Goal: Browse casually: Explore the website without a specific task or goal

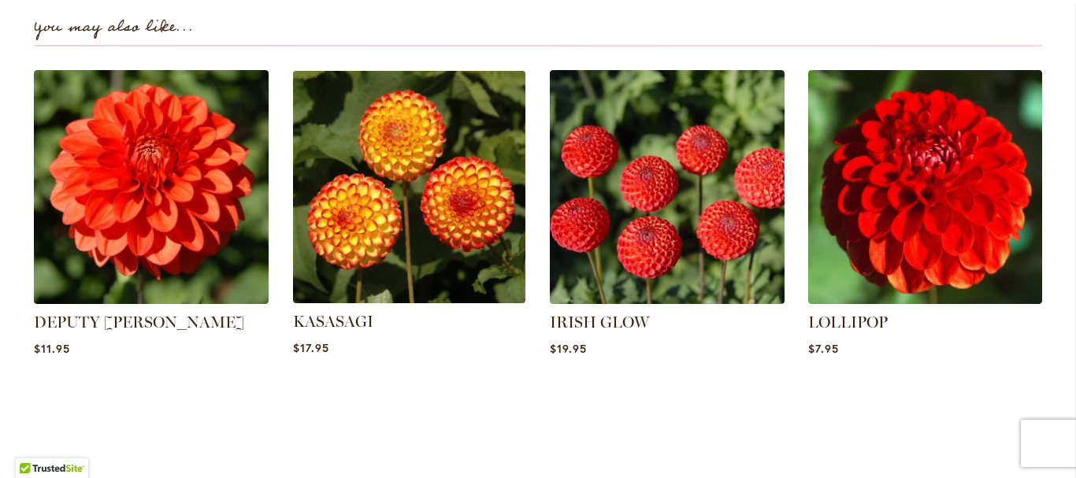
scroll to position [1212, 0]
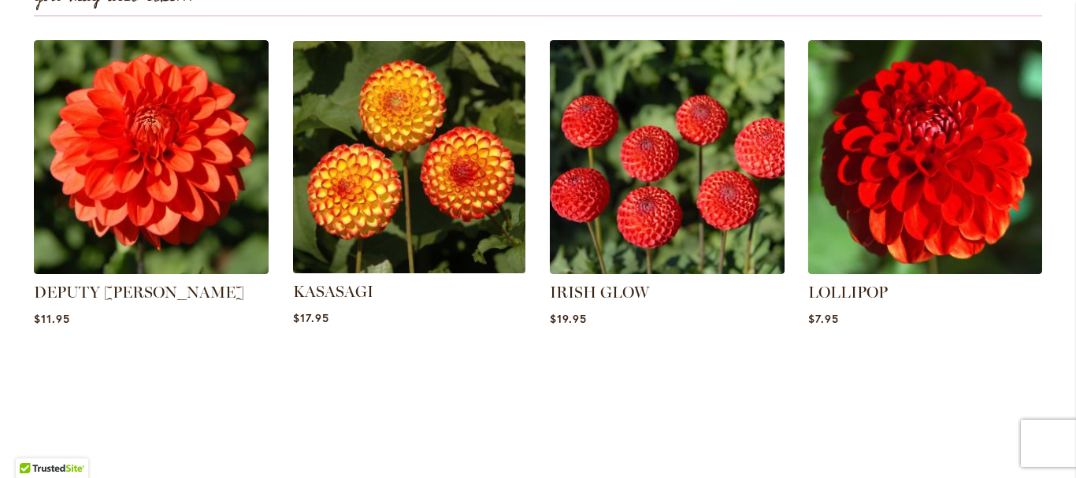
click at [413, 159] on img at bounding box center [409, 157] width 244 height 244
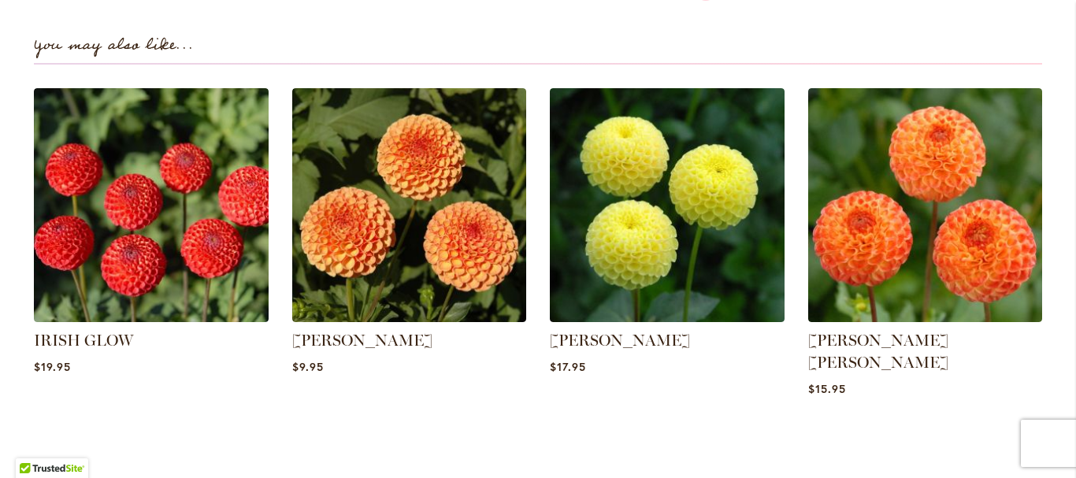
scroll to position [1181, 0]
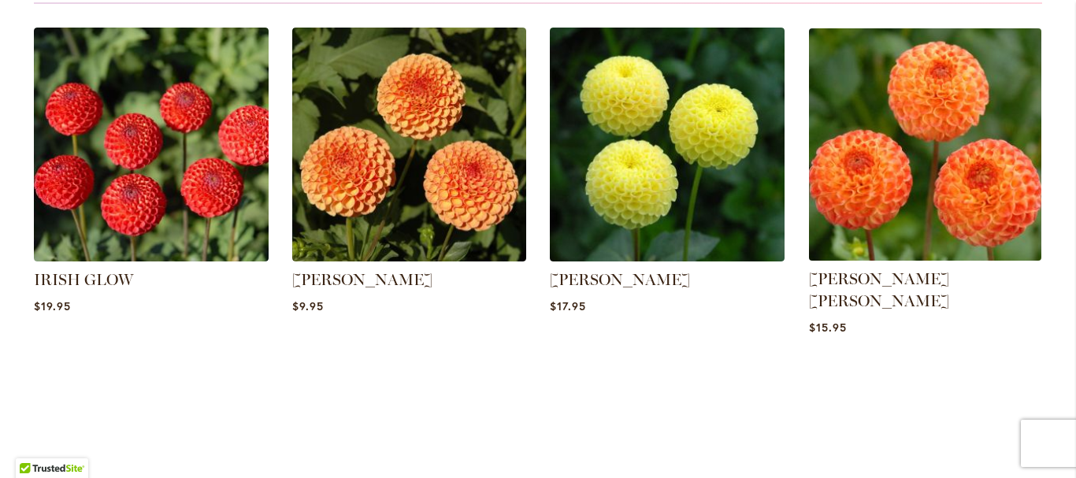
click at [878, 193] on img at bounding box center [924, 144] width 244 height 244
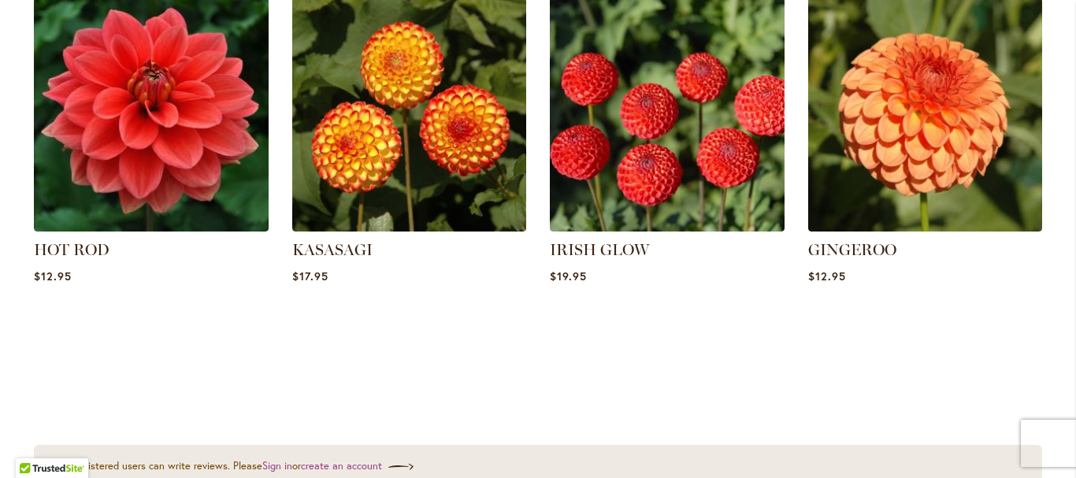
scroll to position [1102, 0]
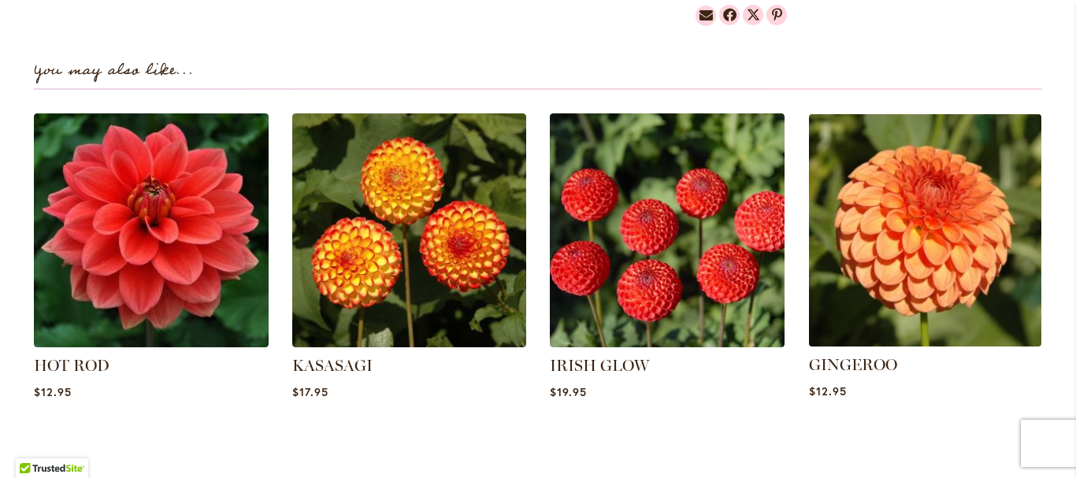
click at [929, 176] on img at bounding box center [924, 230] width 244 height 244
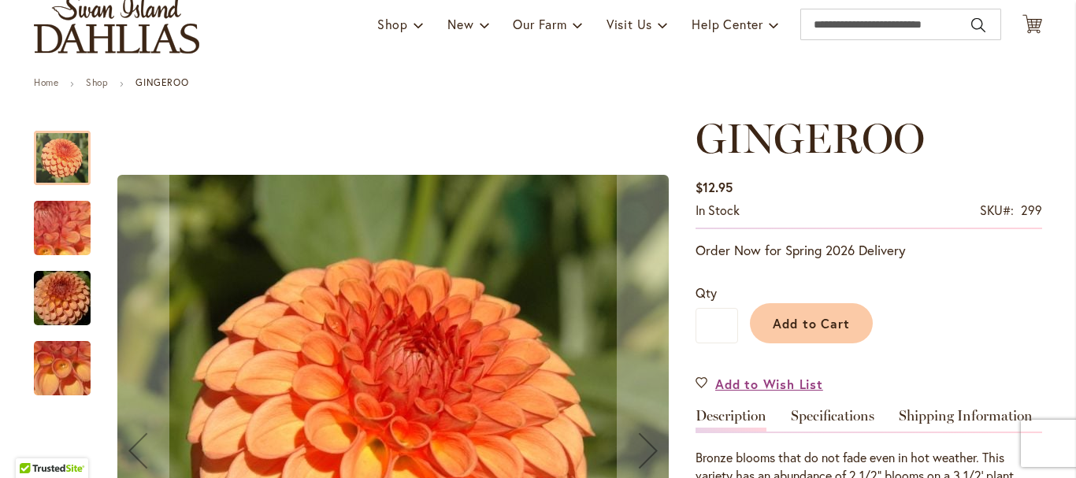
scroll to position [79, 0]
